Goal: Browse casually: Explore the website without a specific task or goal

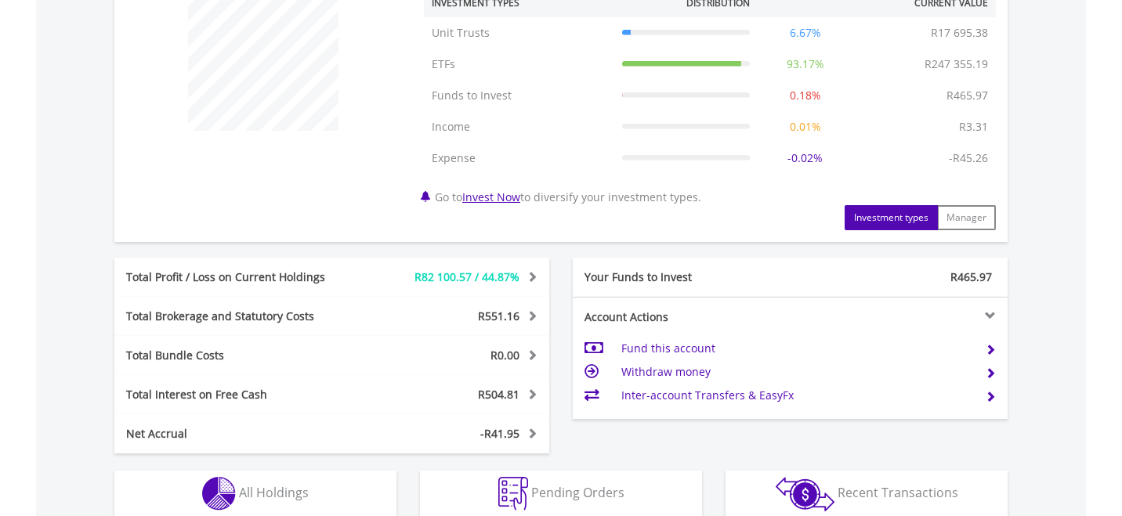
scroll to position [862, 0]
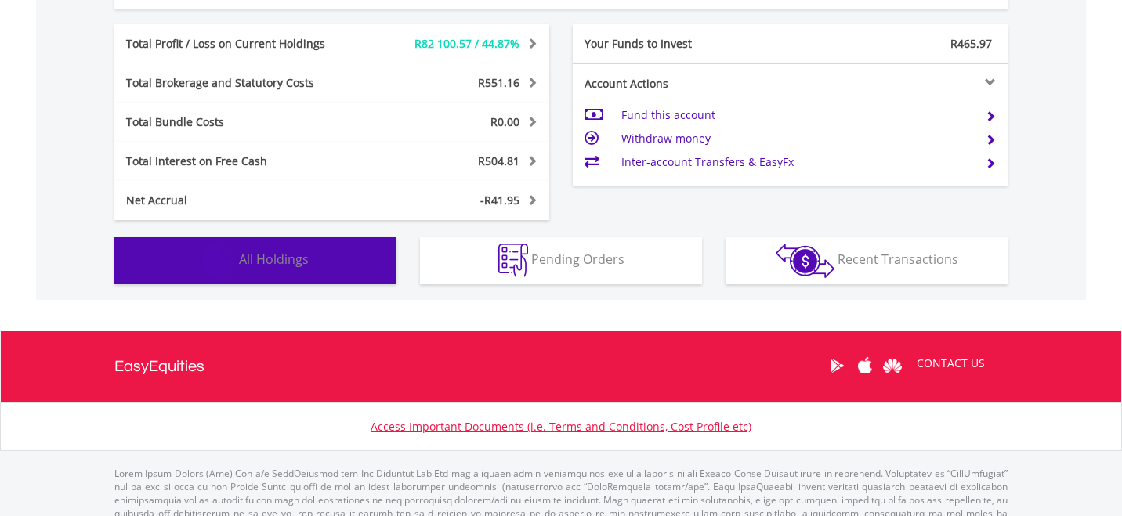
click at [257, 262] on span "All Holdings" at bounding box center [274, 259] width 70 height 17
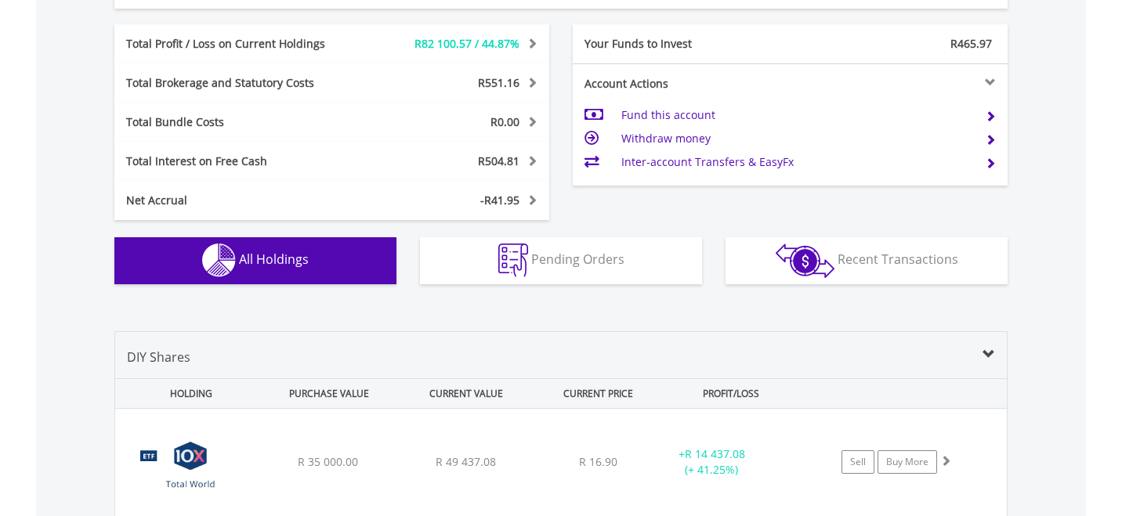
scroll to position [1194, 0]
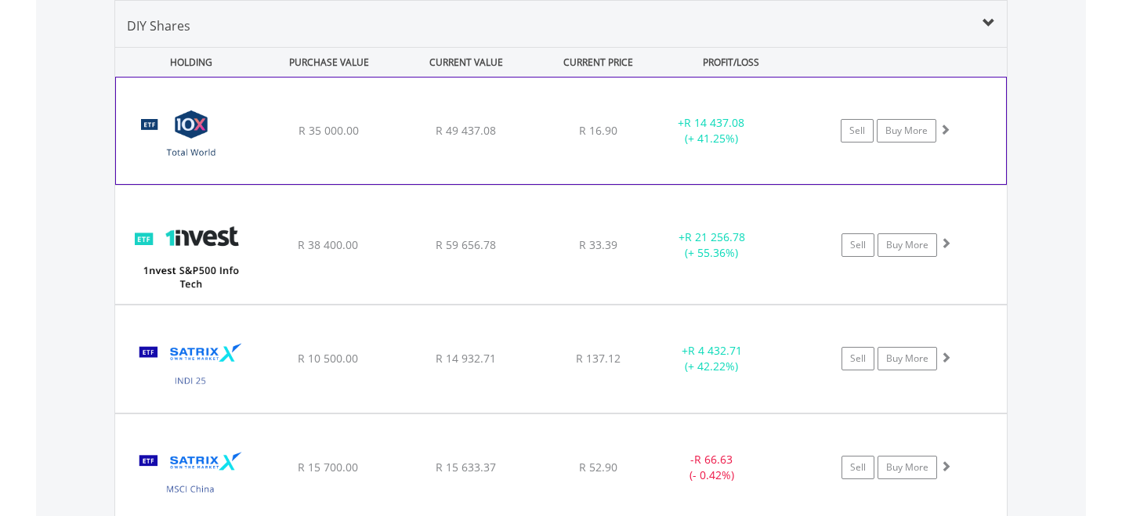
click at [199, 154] on img at bounding box center [191, 138] width 135 height 83
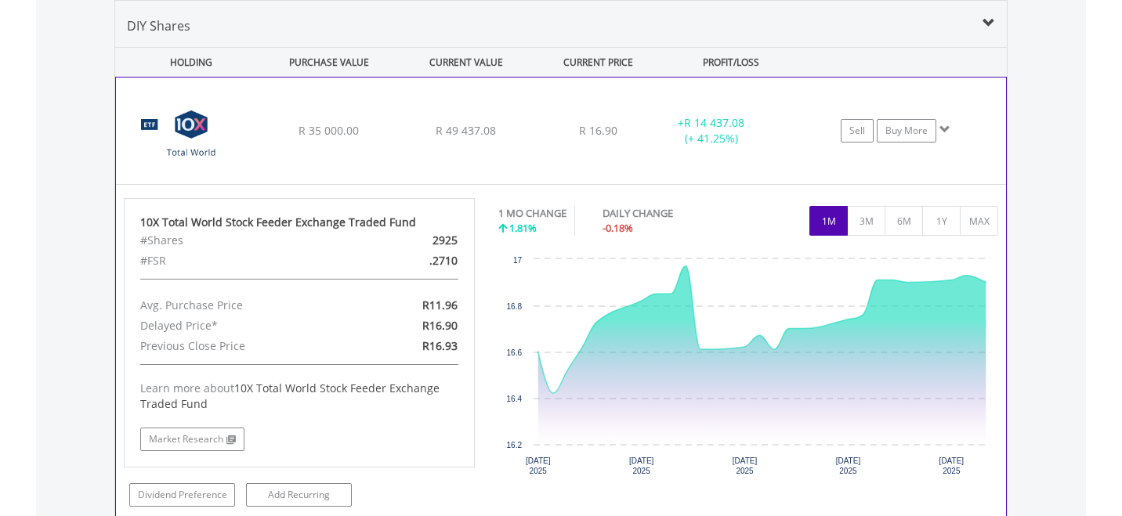
click at [203, 158] on img at bounding box center [191, 138] width 135 height 83
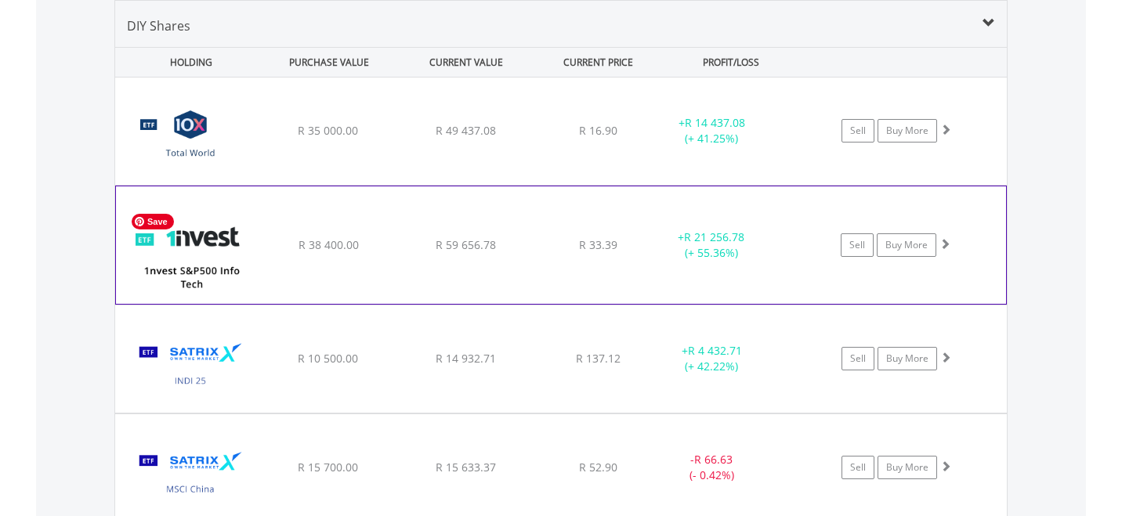
click at [201, 275] on img at bounding box center [191, 253] width 135 height 94
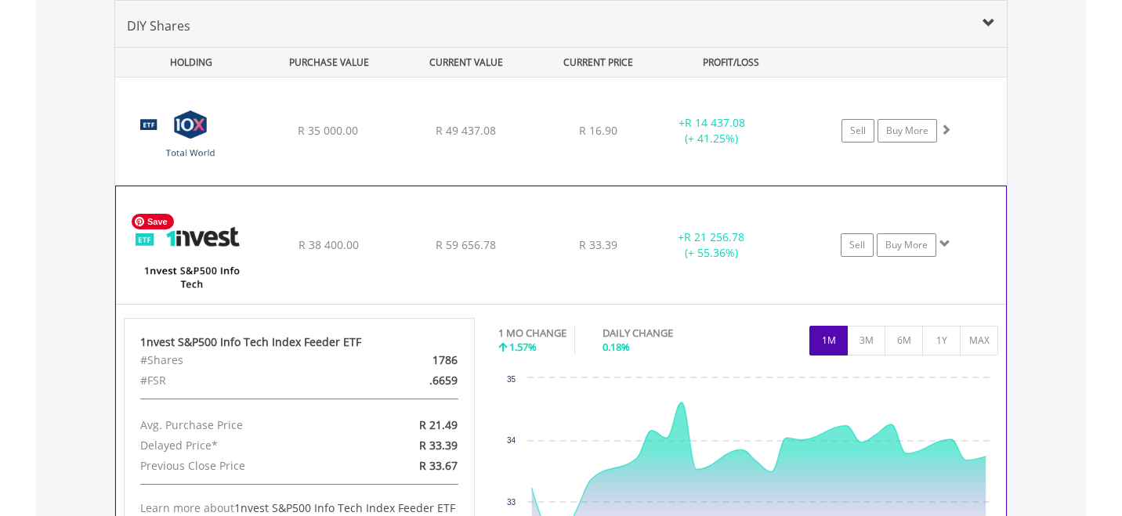
click at [223, 268] on img at bounding box center [191, 253] width 135 height 94
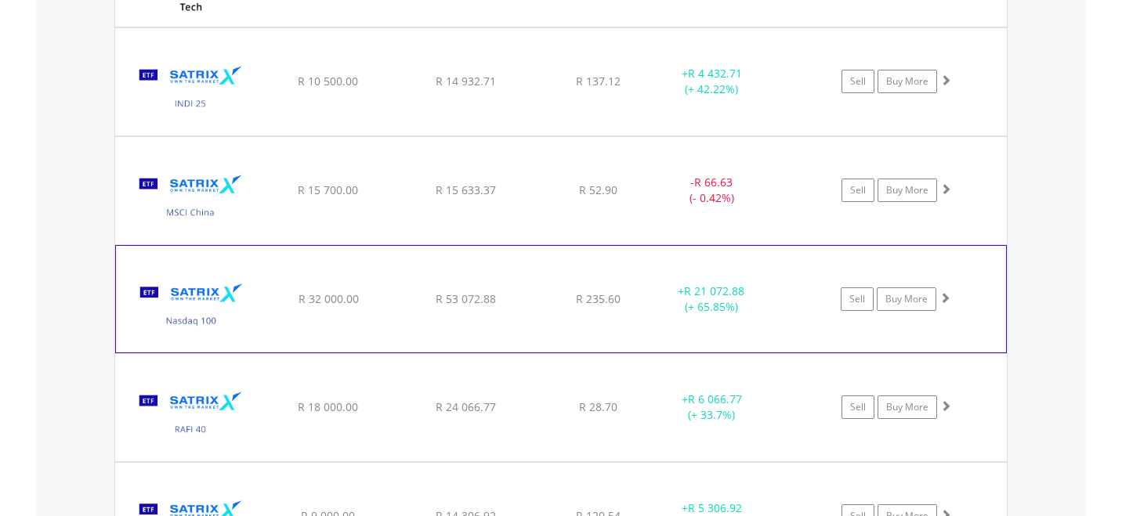
scroll to position [1507, 0]
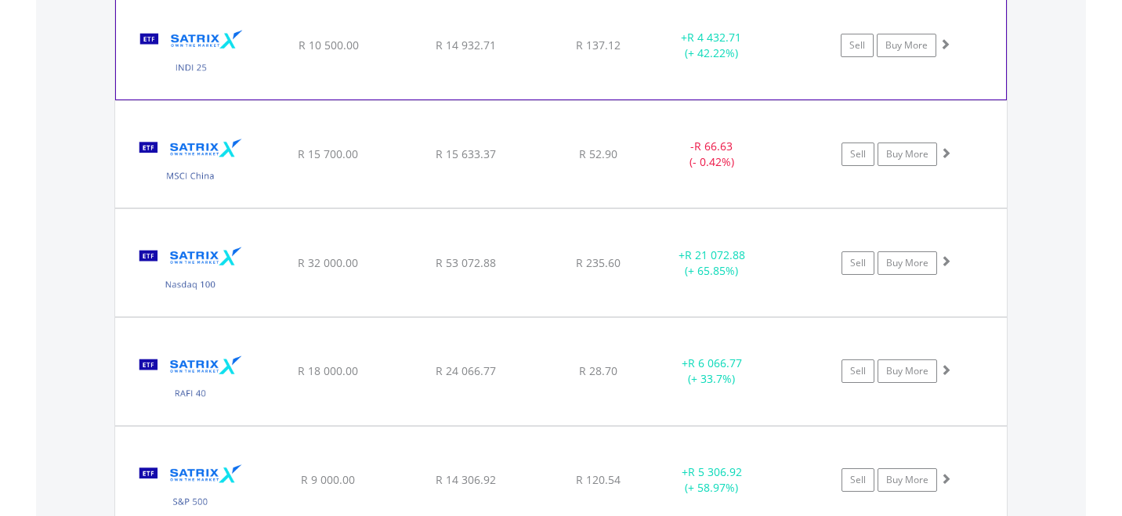
click at [203, 70] on img at bounding box center [191, 53] width 135 height 83
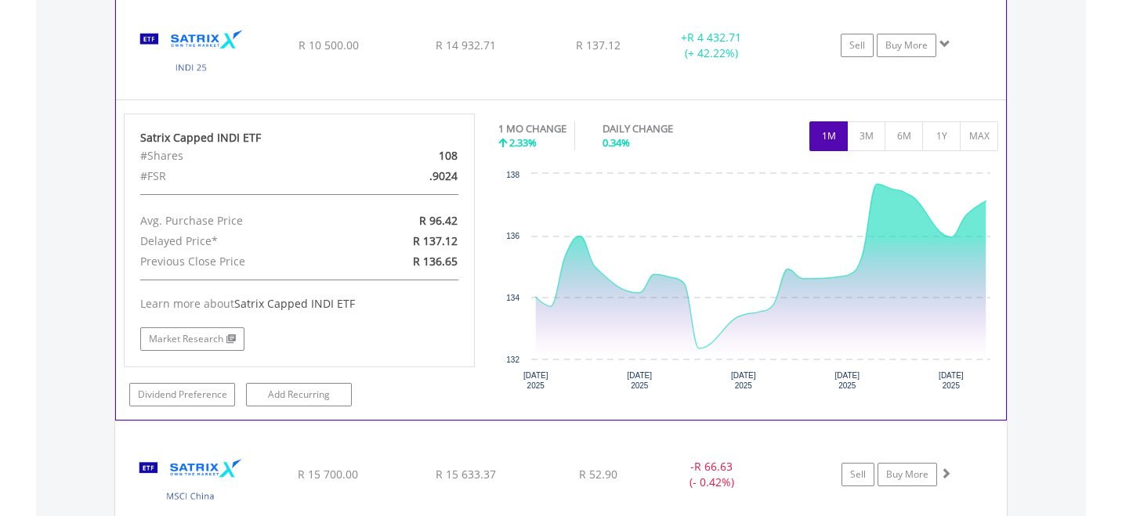
click at [203, 70] on img at bounding box center [191, 53] width 135 height 83
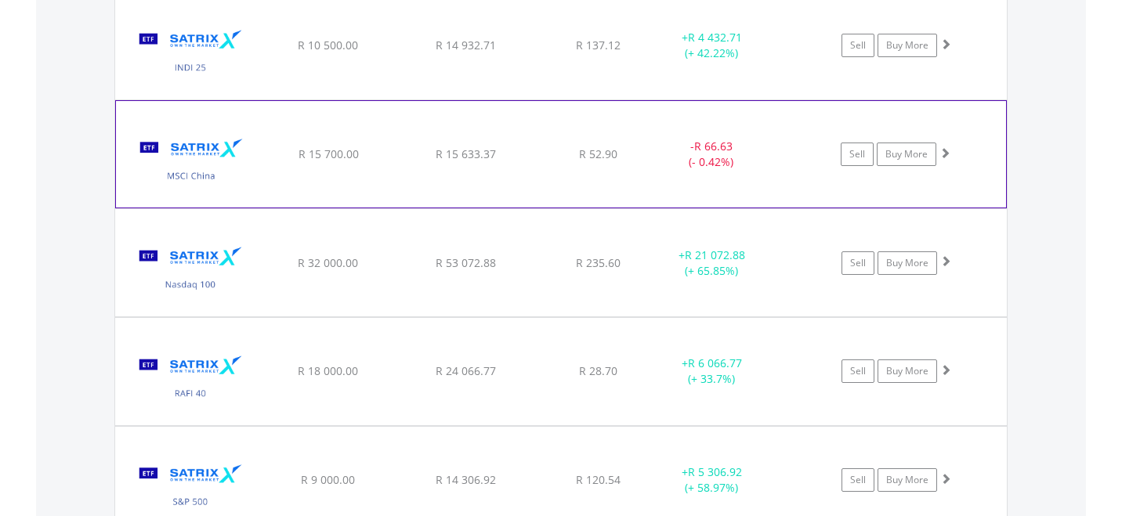
click at [195, 175] on img at bounding box center [191, 162] width 135 height 83
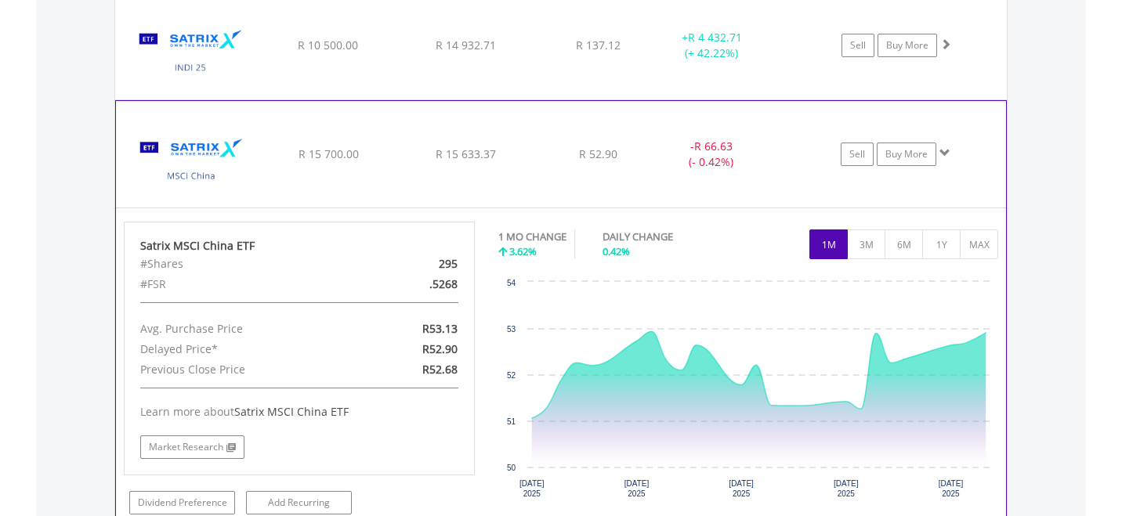
click at [196, 172] on img at bounding box center [191, 162] width 135 height 83
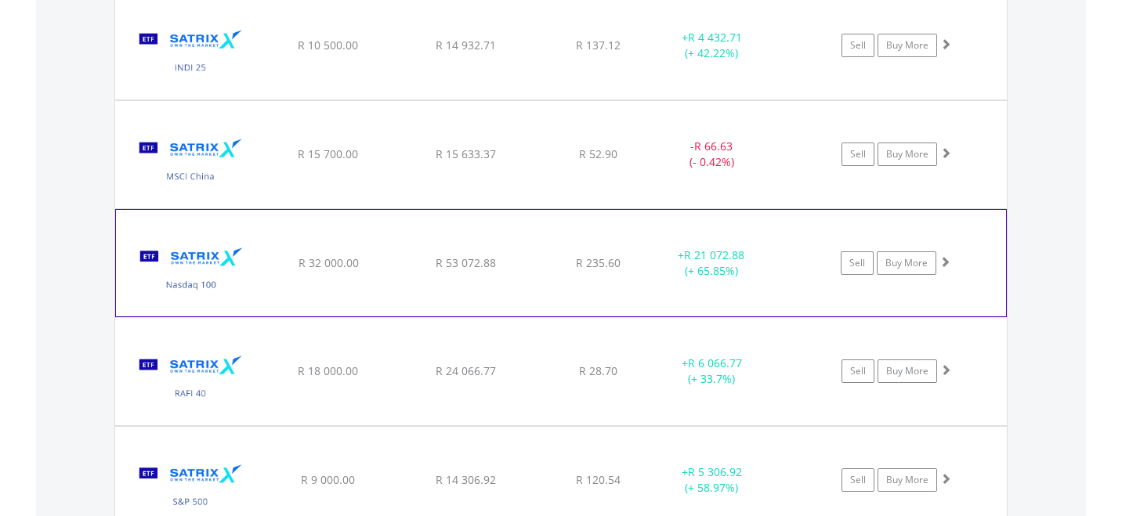
click at [200, 288] on img at bounding box center [191, 271] width 135 height 83
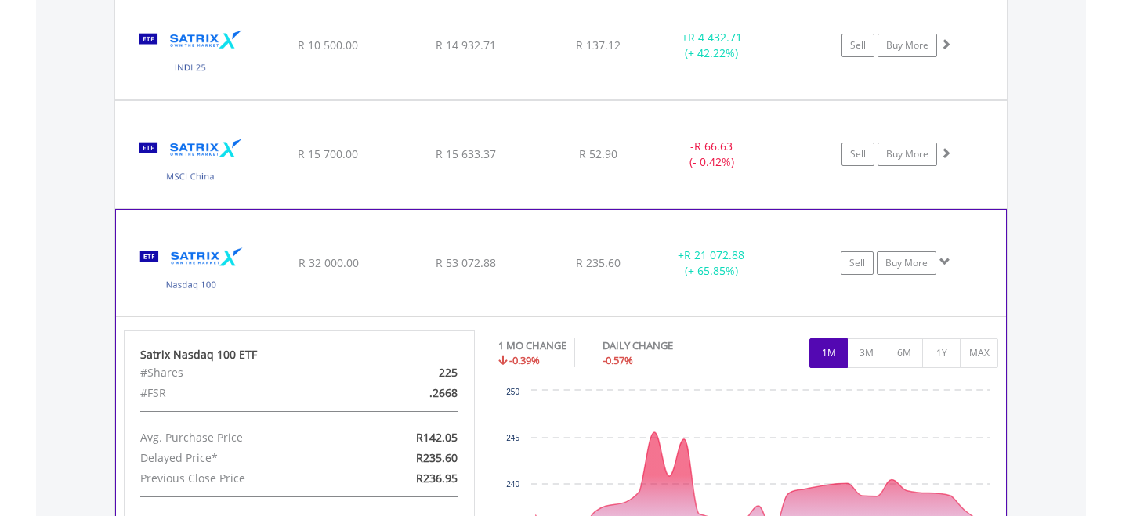
click at [200, 286] on img at bounding box center [191, 271] width 135 height 83
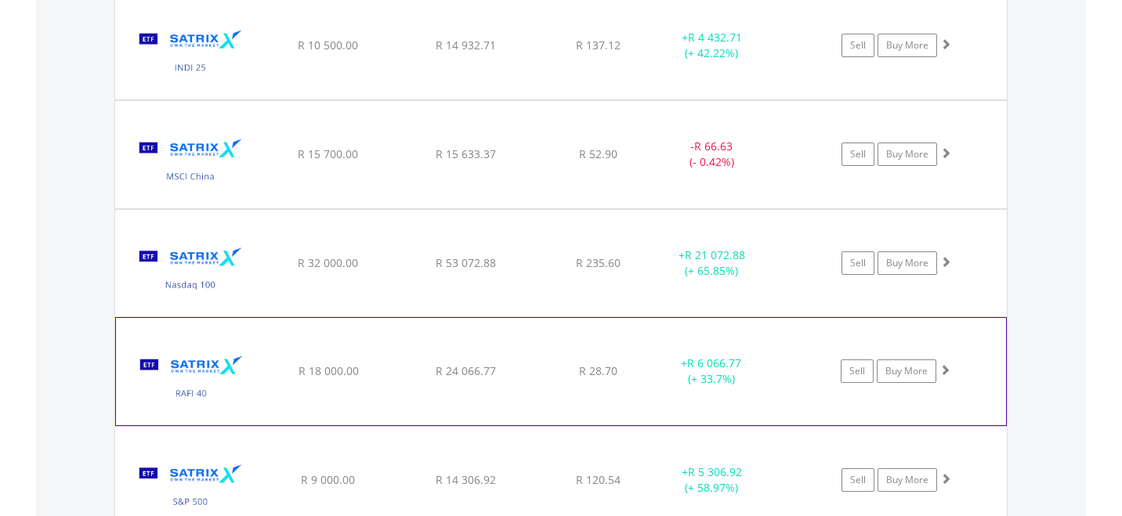
click at [198, 395] on img at bounding box center [191, 379] width 135 height 83
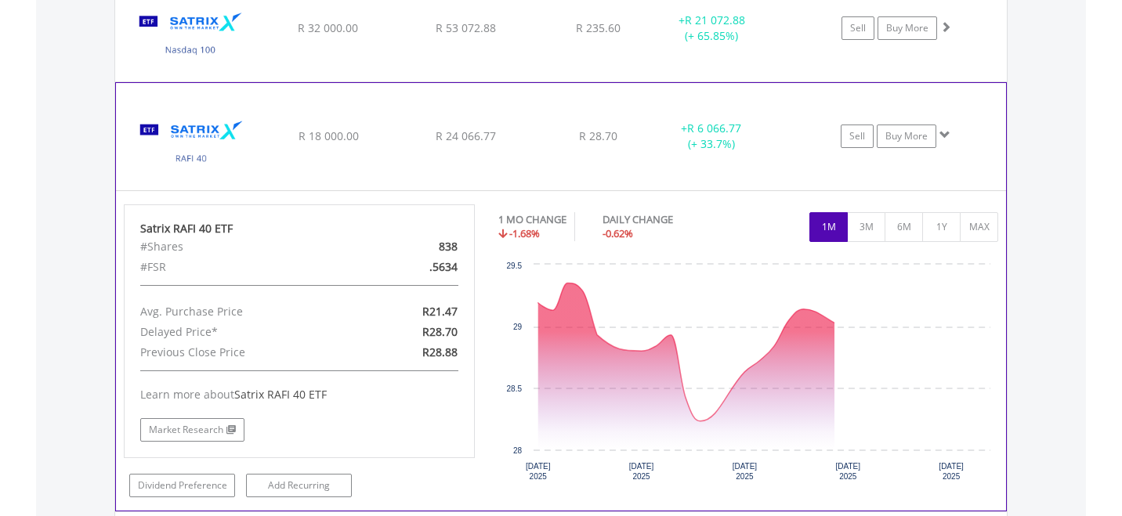
scroll to position [1821, 0]
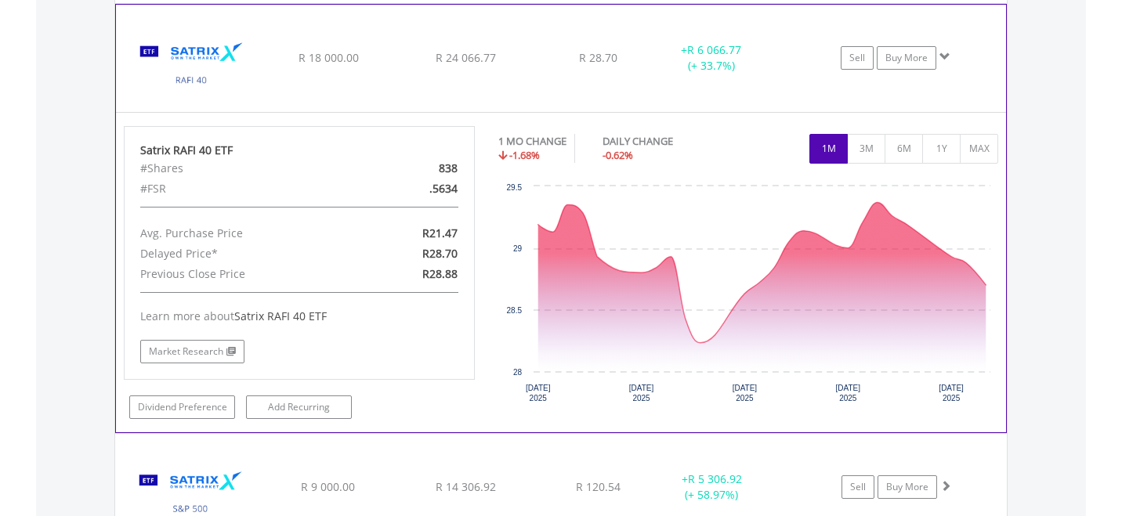
click at [183, 80] on img at bounding box center [191, 65] width 135 height 83
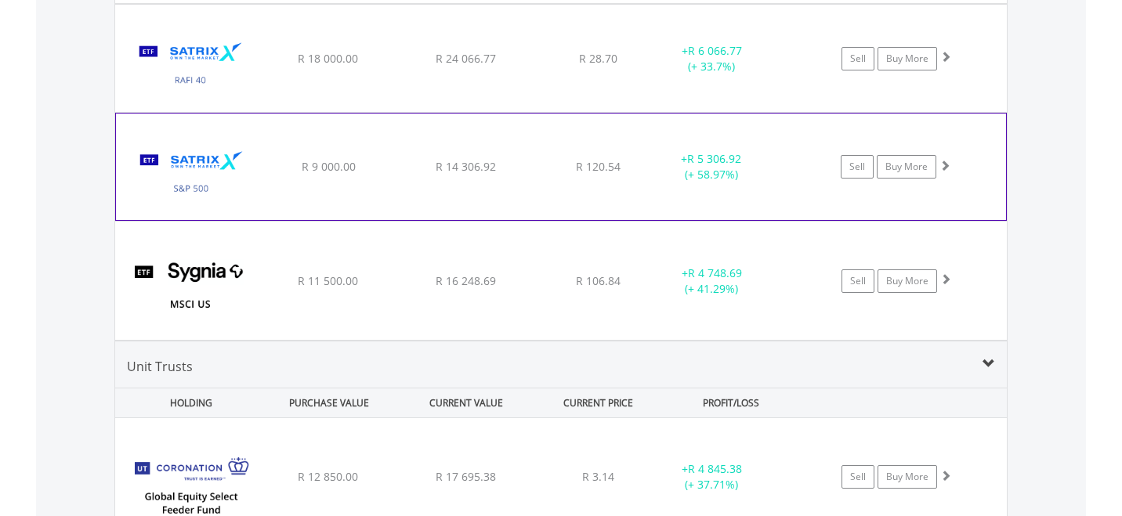
click at [199, 190] on img at bounding box center [191, 174] width 135 height 83
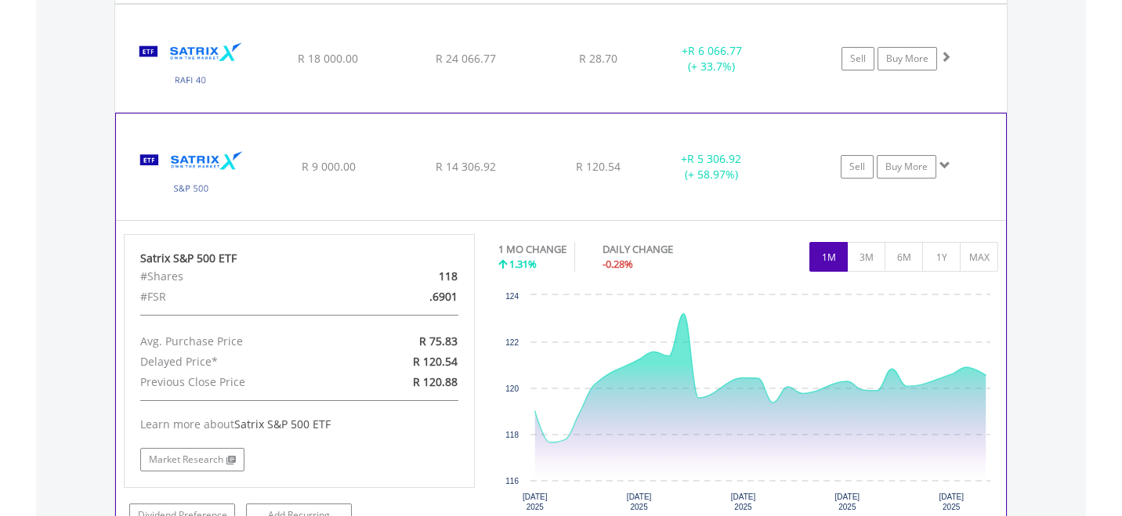
click at [199, 190] on img at bounding box center [191, 174] width 135 height 83
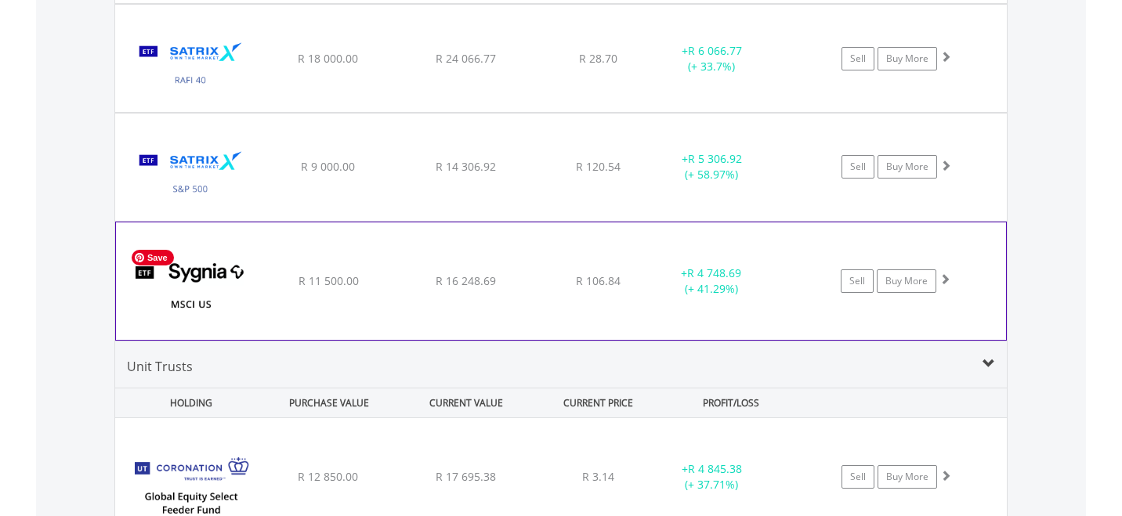
click at [195, 303] on img at bounding box center [191, 289] width 135 height 94
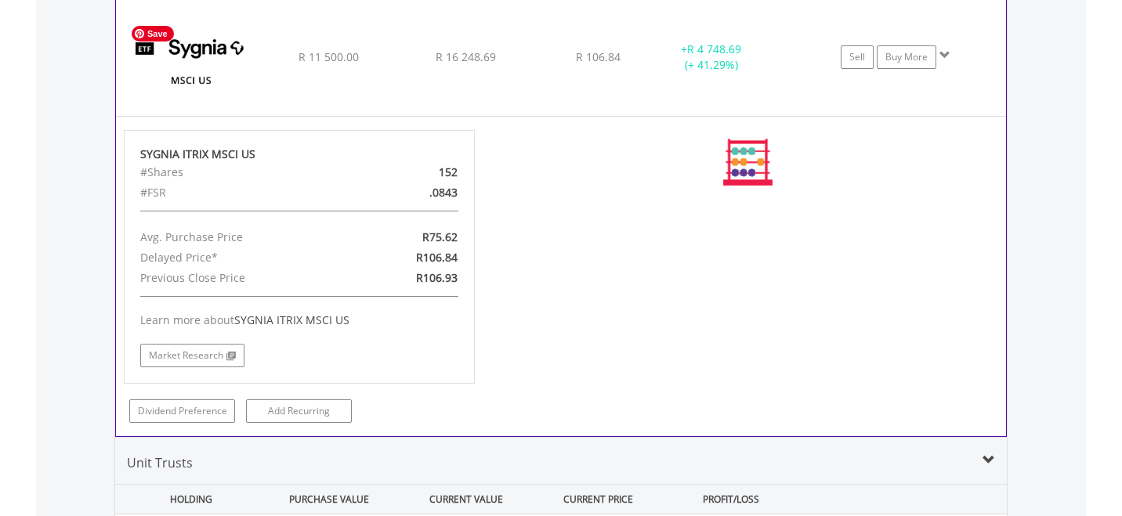
scroll to position [2056, 0]
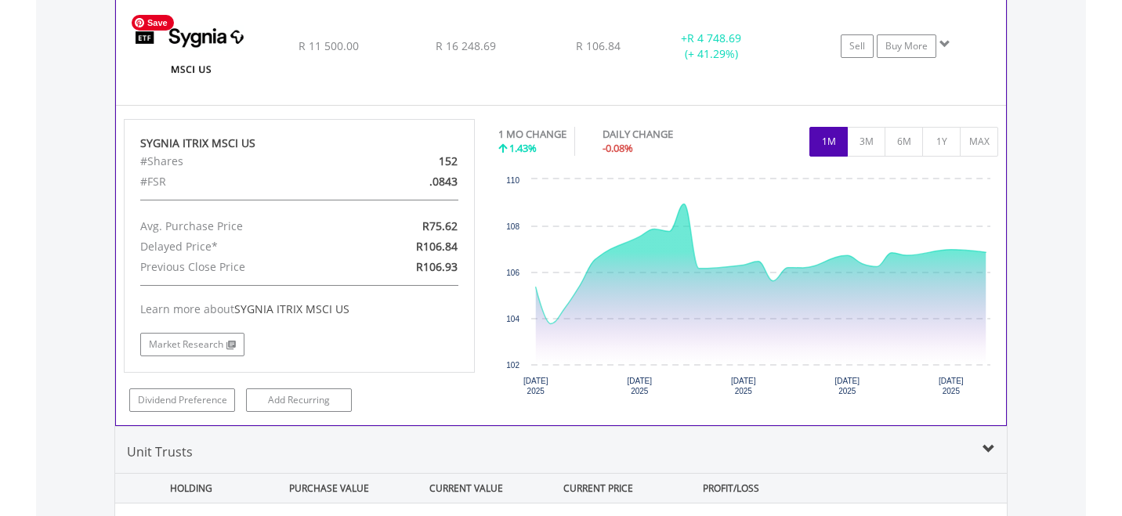
click at [193, 71] on img at bounding box center [191, 54] width 135 height 94
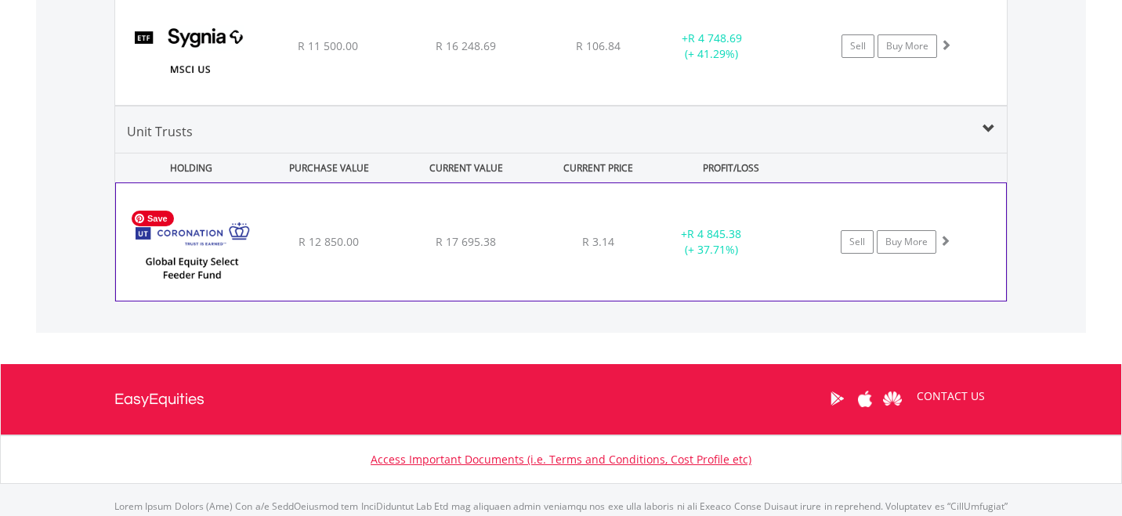
click at [204, 266] on img at bounding box center [191, 250] width 135 height 94
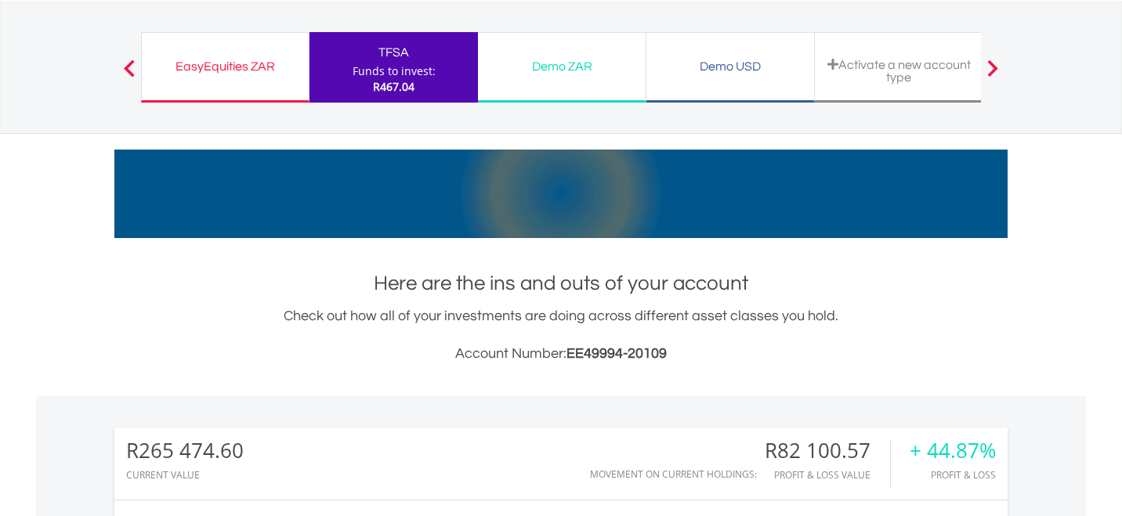
scroll to position [0, 0]
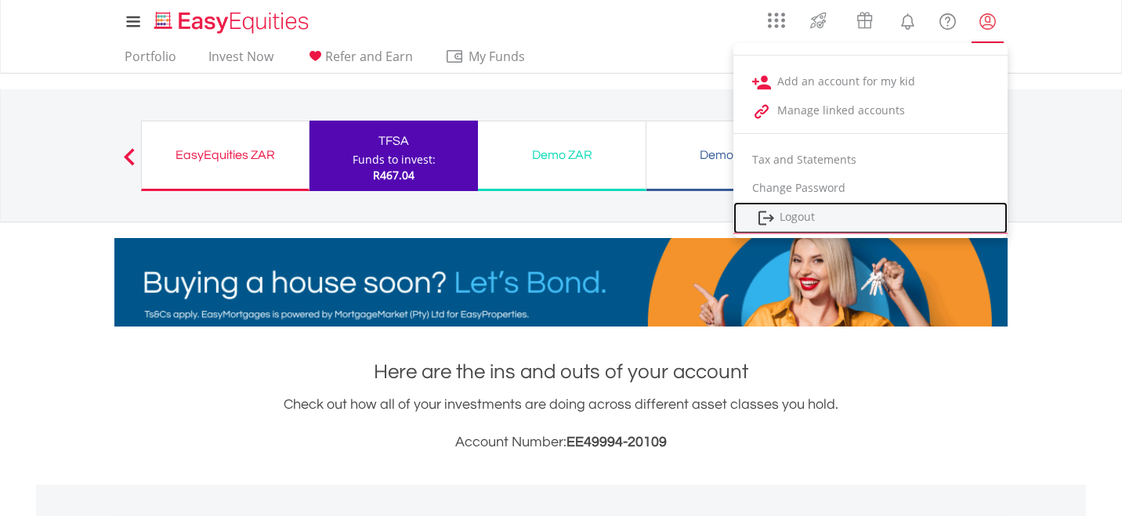
click at [797, 220] on link "Logout" at bounding box center [871, 218] width 274 height 32
